Goal: Ask a question

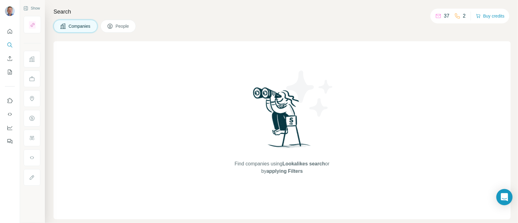
click at [507, 195] on icon "Open Intercom Messenger" at bounding box center [504, 197] width 7 height 8
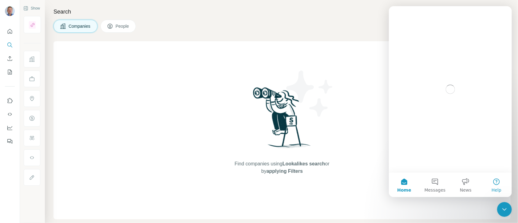
click at [496, 184] on button "Help" at bounding box center [496, 184] width 31 height 25
click at [432, 183] on button "Messages" at bounding box center [434, 184] width 31 height 25
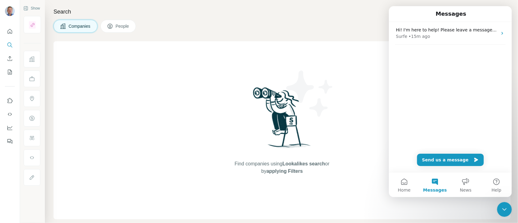
click at [412, 80] on div "Hi! I'm here to help! Please leave a message along with your email address, and…" at bounding box center [450, 97] width 123 height 150
click at [454, 160] on button "Send us a message" at bounding box center [450, 159] width 67 height 12
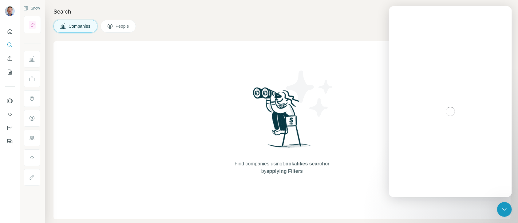
click at [504, 209] on icon "Close Intercom Messenger" at bounding box center [504, 209] width 4 height 2
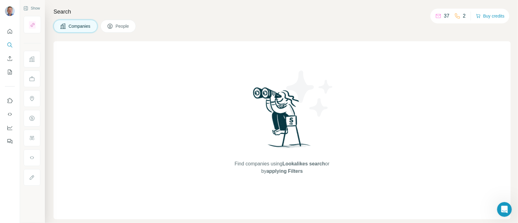
click at [506, 209] on icon "Open Intercom Messenger" at bounding box center [504, 209] width 10 height 10
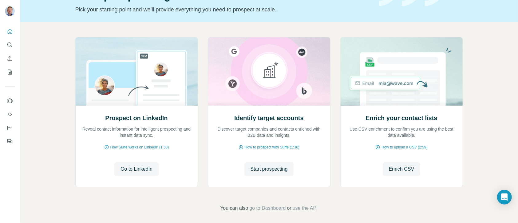
scroll to position [43, 0]
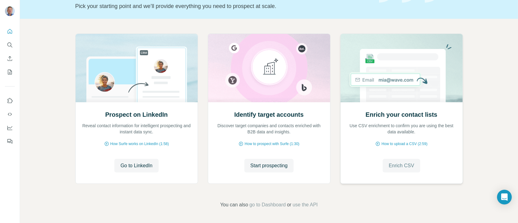
click at [406, 166] on span "Enrich CSV" at bounding box center [402, 165] width 26 height 7
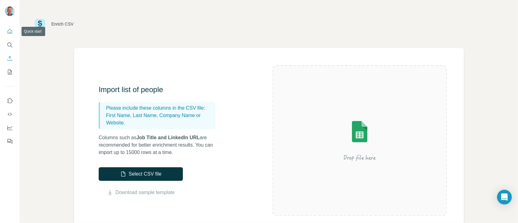
click at [9, 29] on icon "Quick start" at bounding box center [10, 31] width 6 height 6
